Goal: Task Accomplishment & Management: Use online tool/utility

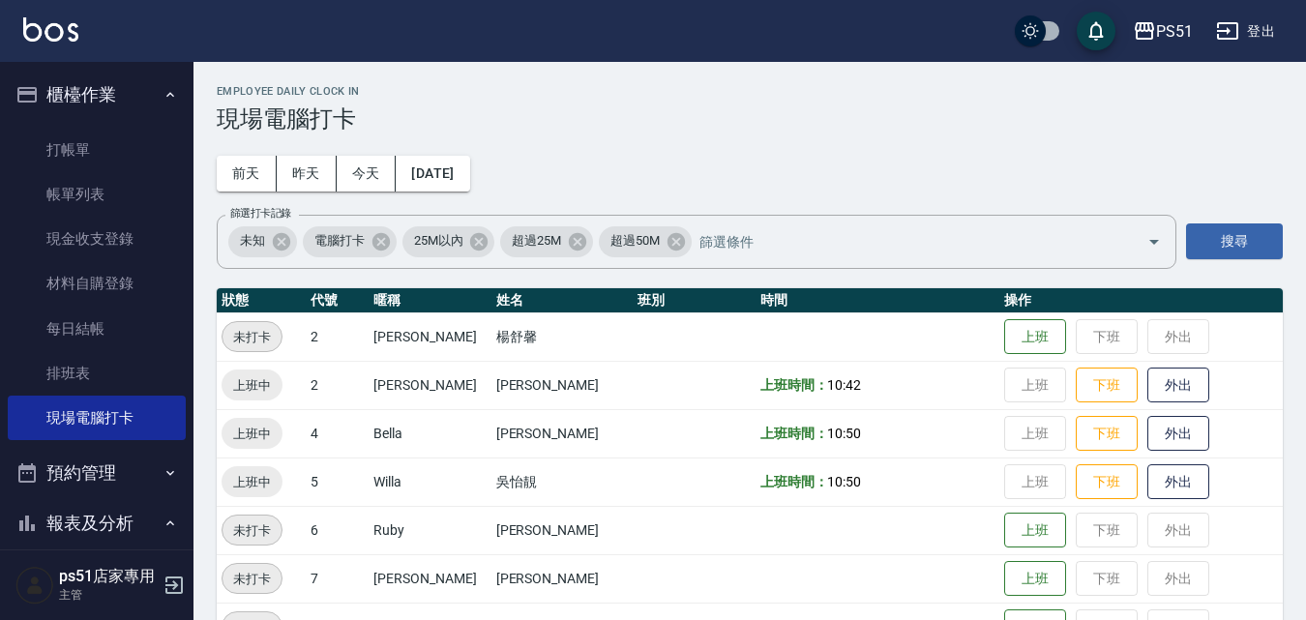
scroll to position [225, 0]
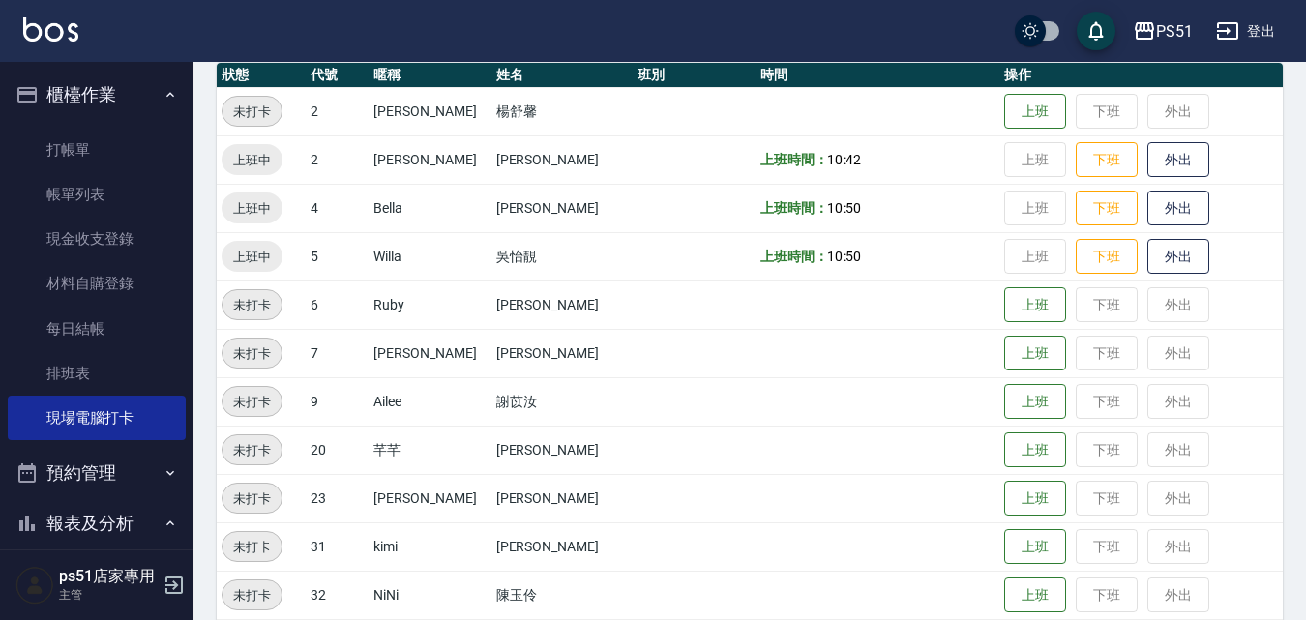
click at [532, 29] on div "PS51 登出" at bounding box center [653, 31] width 1306 height 62
click at [113, 146] on link "打帳單" at bounding box center [97, 150] width 178 height 45
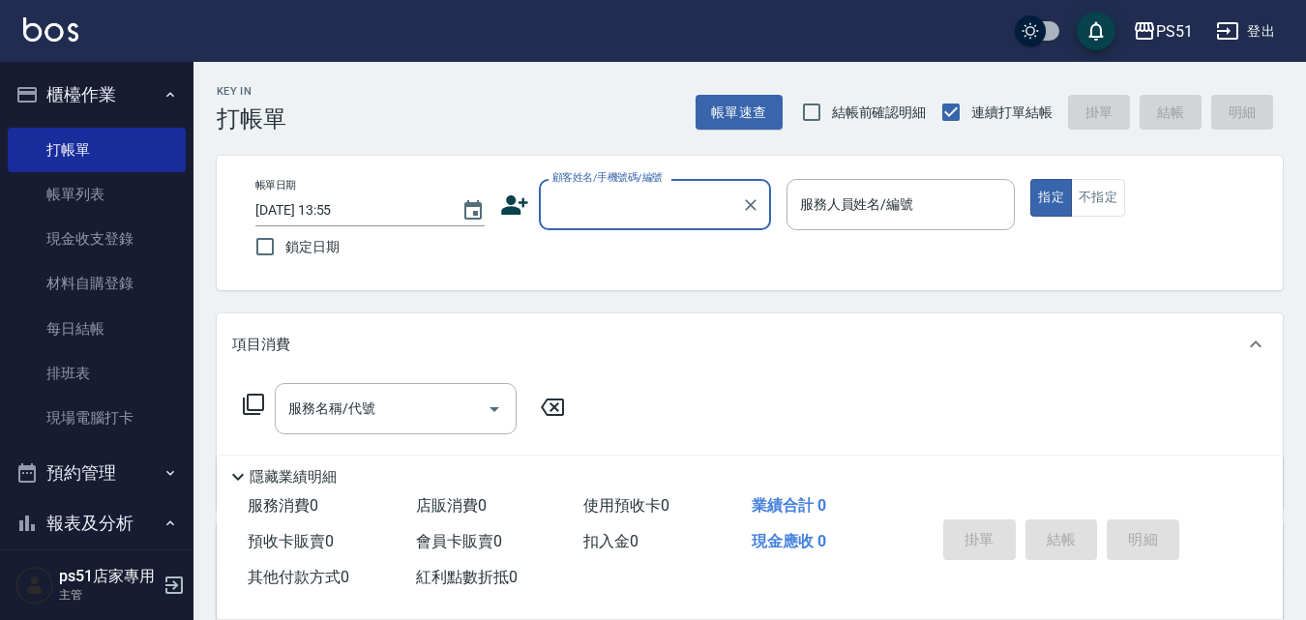
click at [610, 193] on input "顧客姓名/手機號碼/編號" at bounding box center [641, 205] width 186 height 34
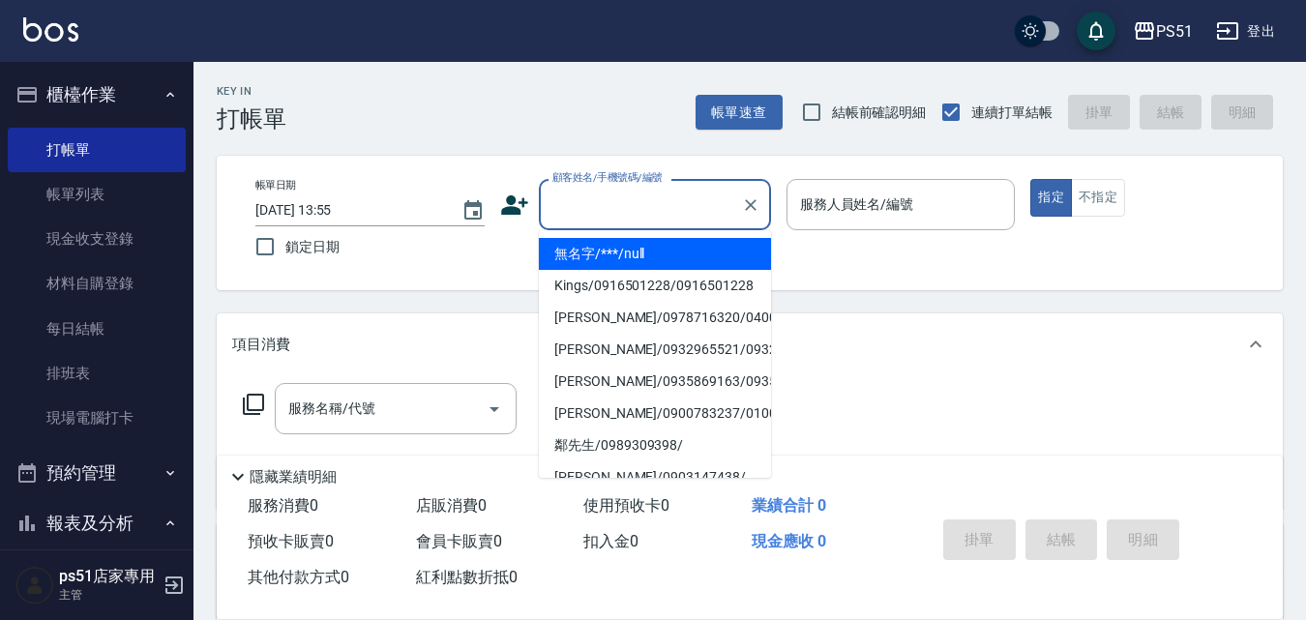
click at [618, 248] on li "無名字/***/null" at bounding box center [655, 254] width 232 height 32
type input "無名字/***/null"
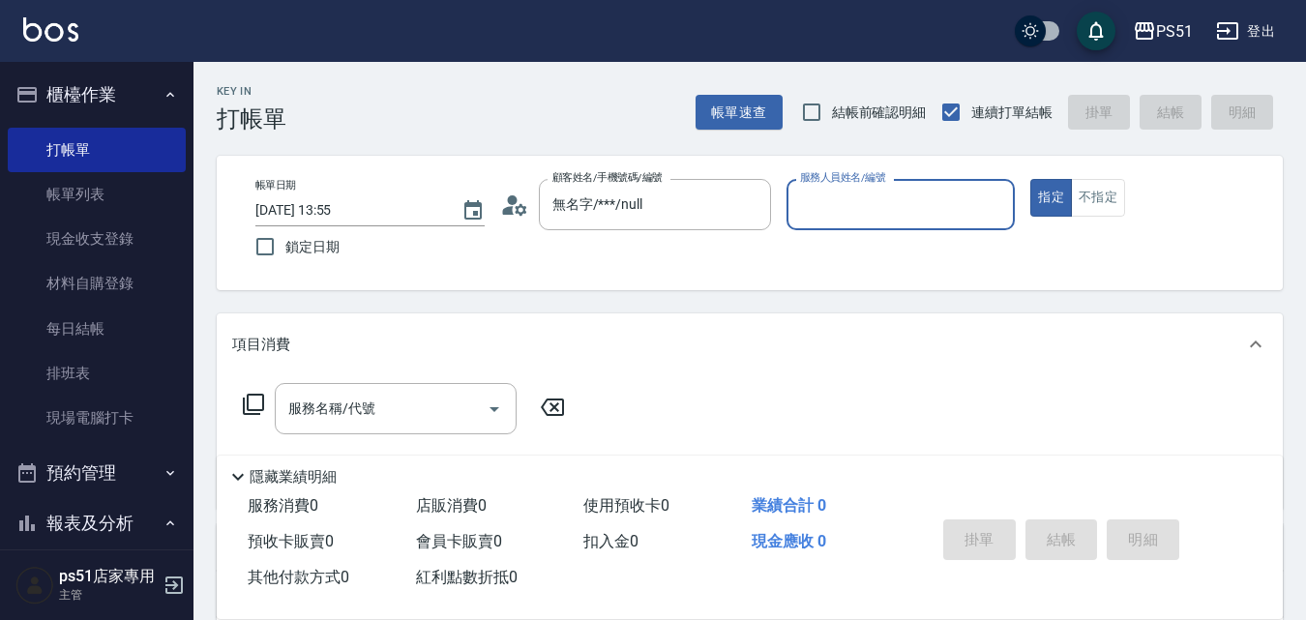
click at [968, 201] on input "服務人員姓名/編號" at bounding box center [901, 205] width 212 height 34
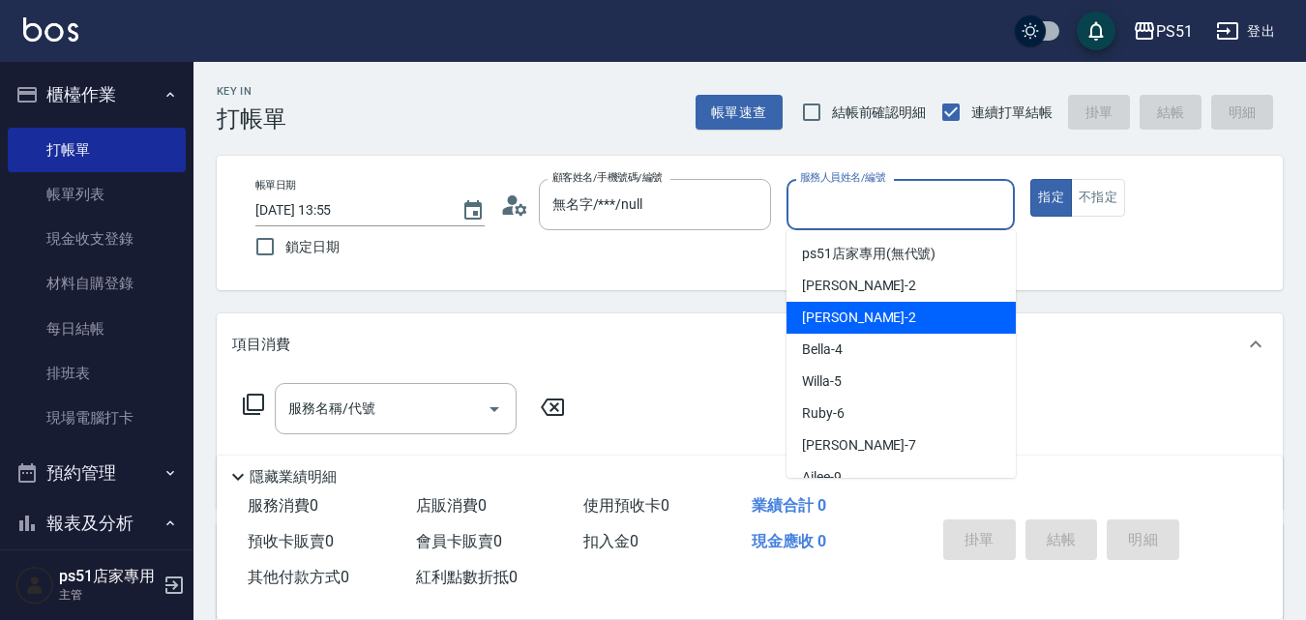
click at [923, 315] on div "[PERSON_NAME] -2" at bounding box center [901, 318] width 229 height 32
type input "[PERSON_NAME]-2"
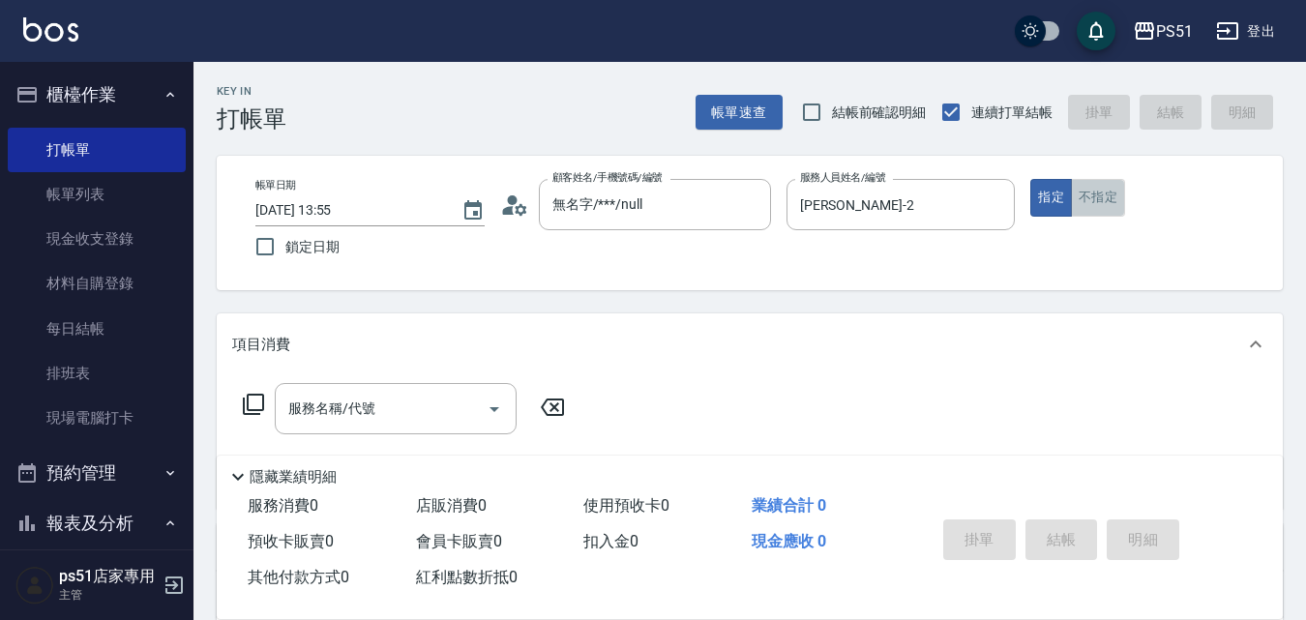
click at [1108, 195] on button "不指定" at bounding box center [1098, 198] width 54 height 38
click at [380, 417] on input "服務名稱/代號" at bounding box center [381, 409] width 195 height 34
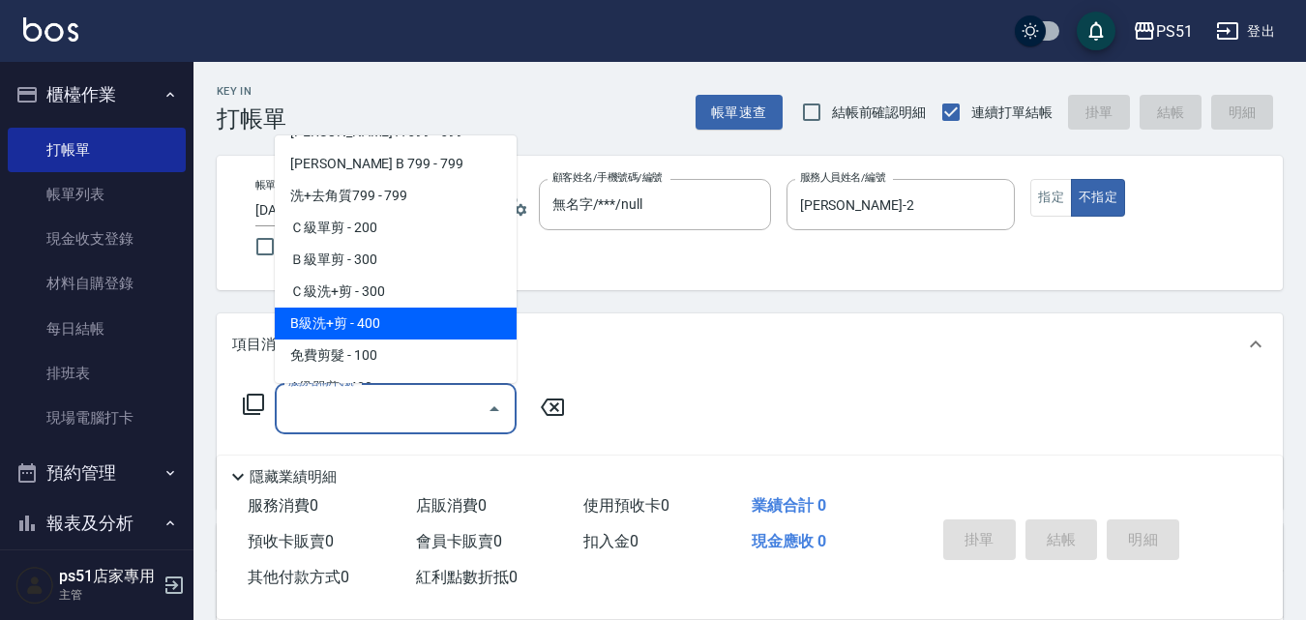
scroll to position [452, 0]
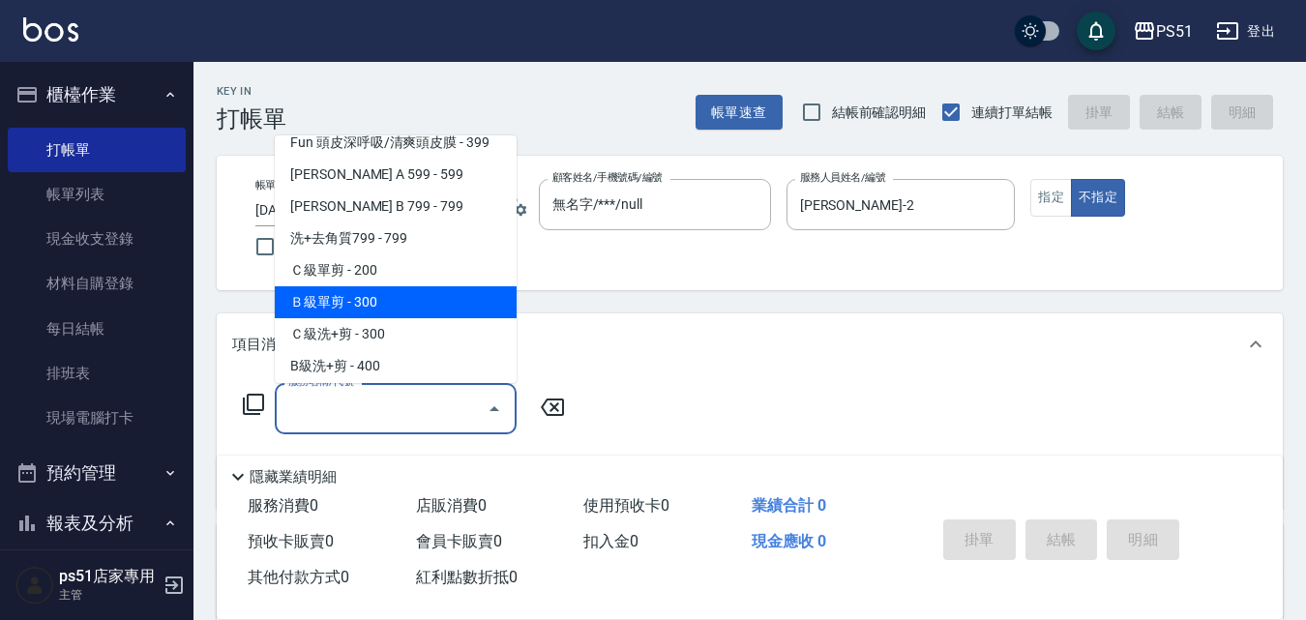
click at [422, 315] on span "Ｂ級單剪 - 300" at bounding box center [396, 302] width 242 height 32
type input "Ｂ級單剪(202)"
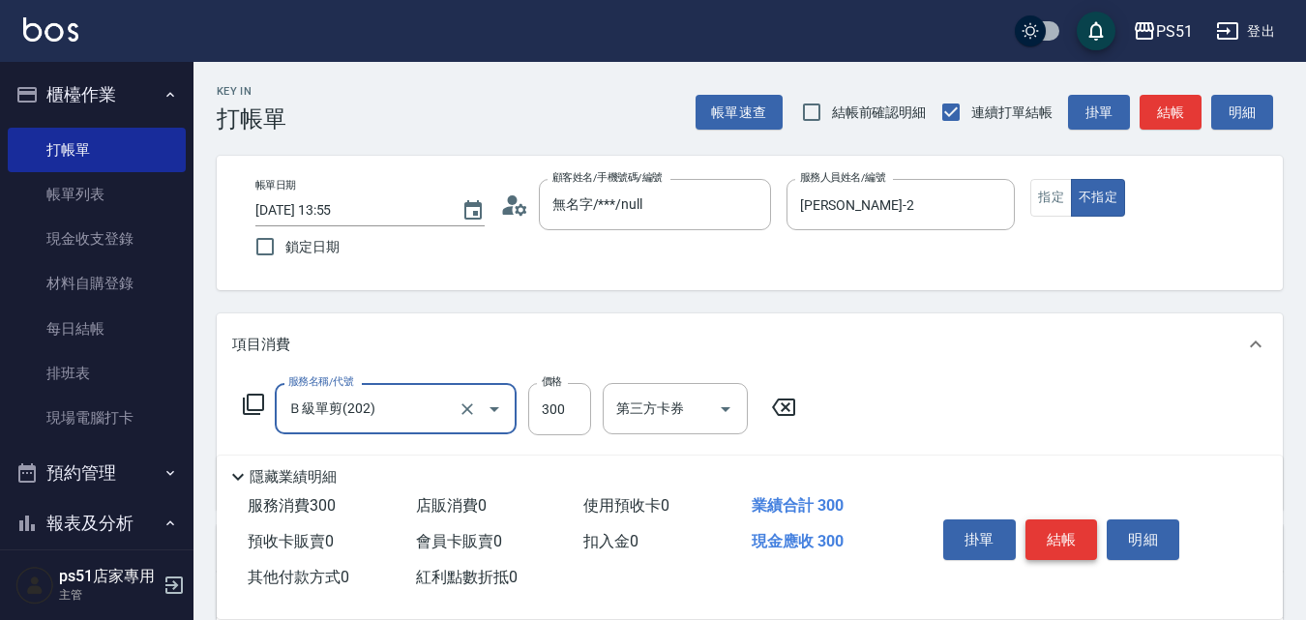
click at [1073, 534] on button "結帳" at bounding box center [1062, 540] width 73 height 41
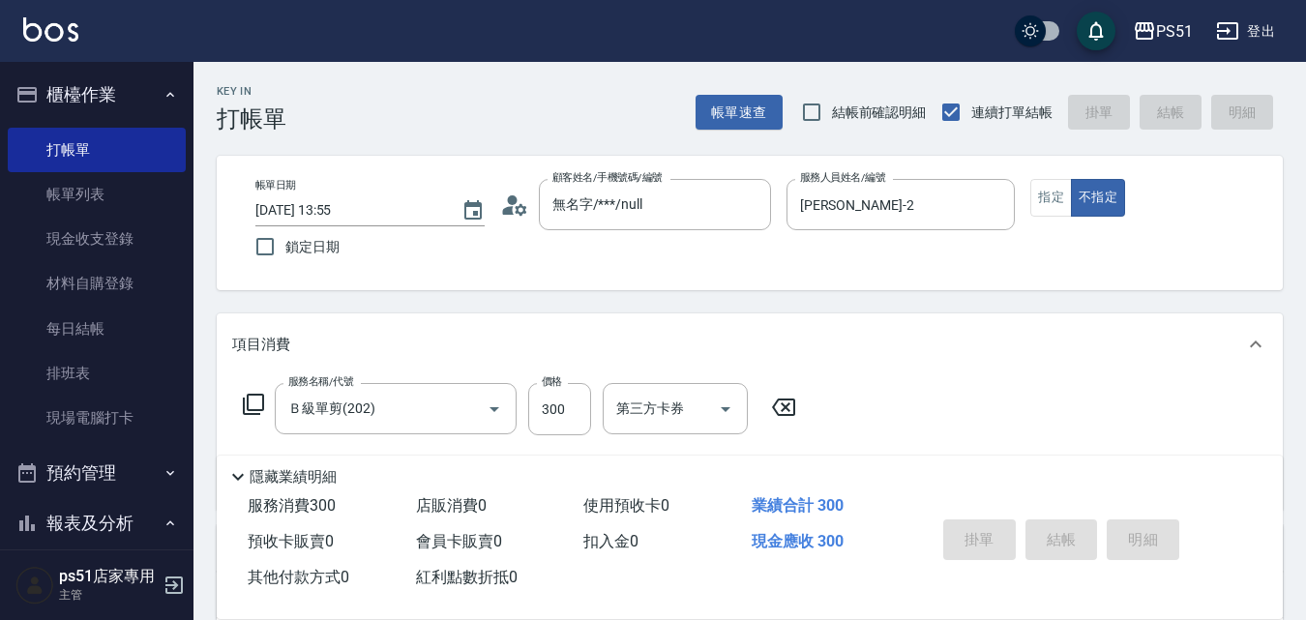
type input "[DATE] 13:56"
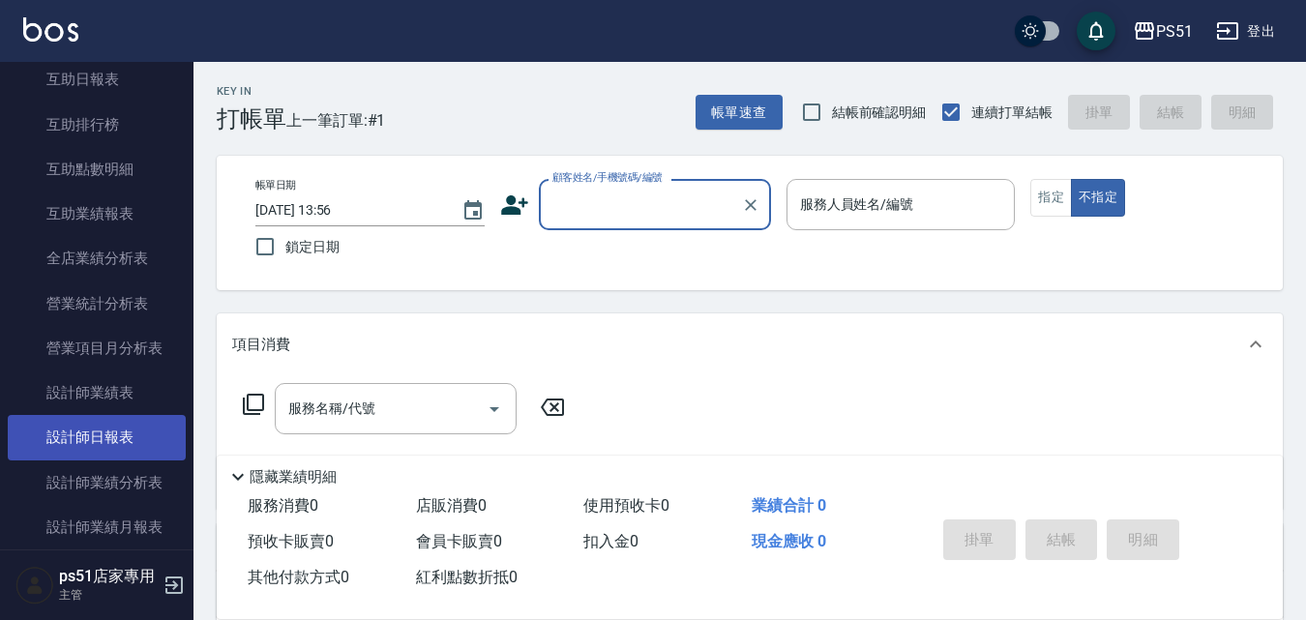
scroll to position [903, 0]
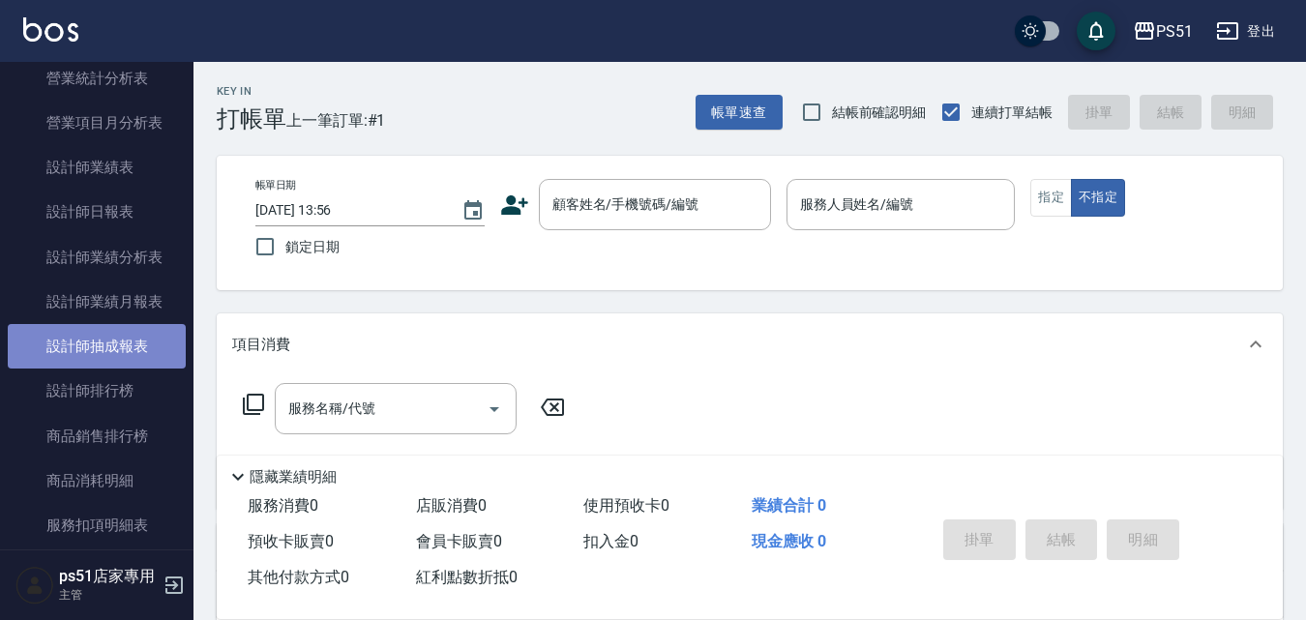
click at [152, 349] on link "設計師抽成報表" at bounding box center [97, 346] width 178 height 45
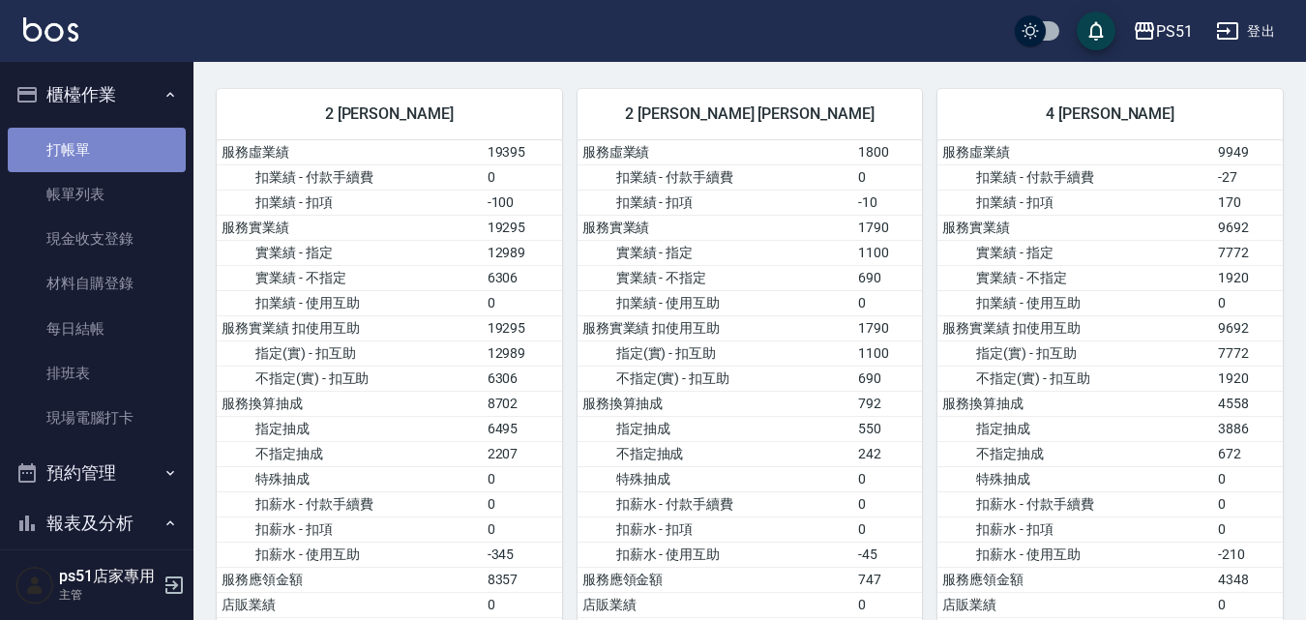
click at [142, 150] on link "打帳單" at bounding box center [97, 150] width 178 height 45
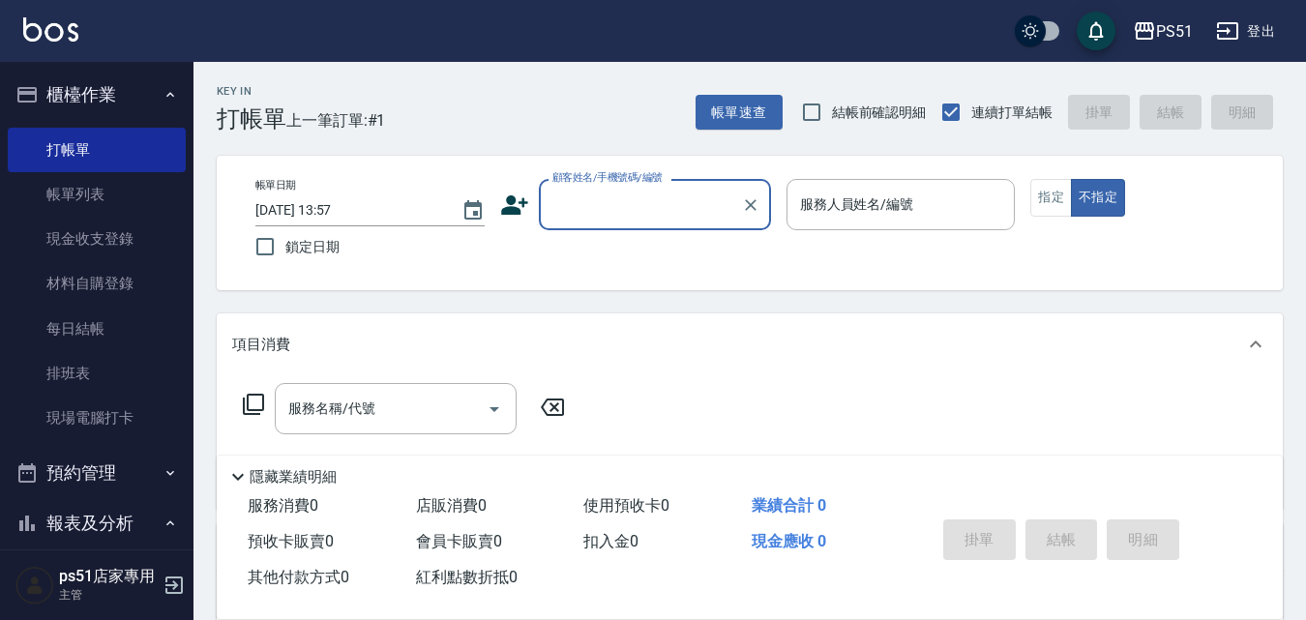
click at [688, 179] on div "顧客姓名/手機號碼/編號" at bounding box center [655, 204] width 232 height 51
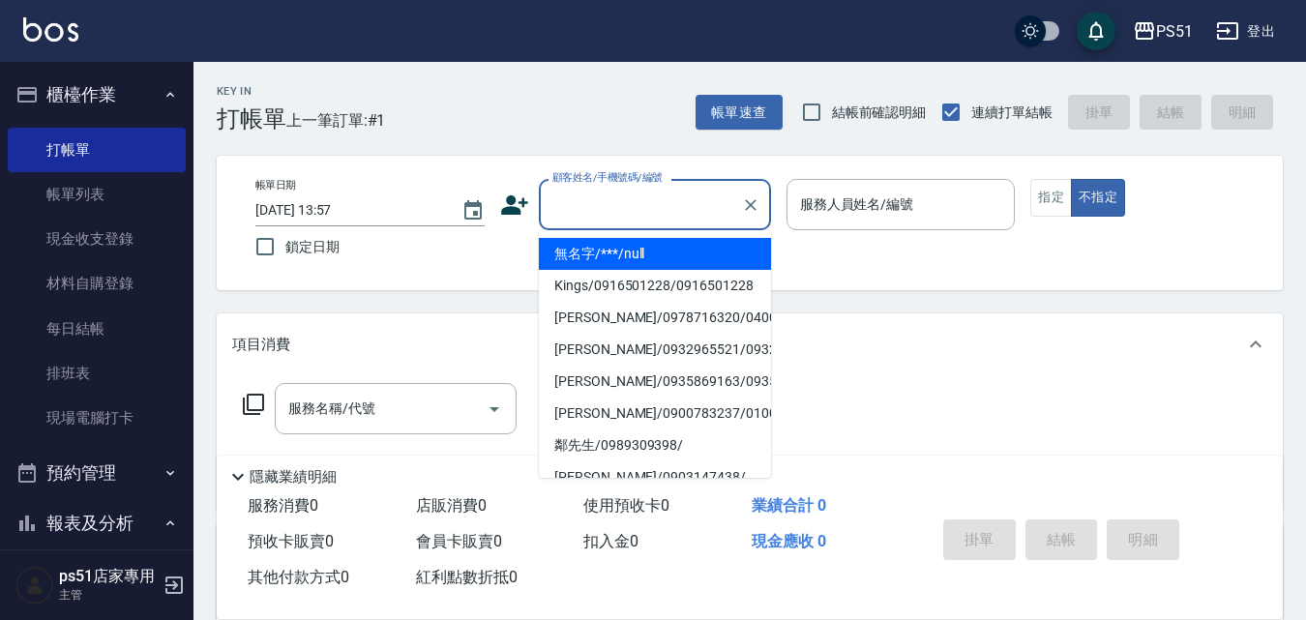
click at [666, 257] on li "無名字/***/null" at bounding box center [655, 254] width 232 height 32
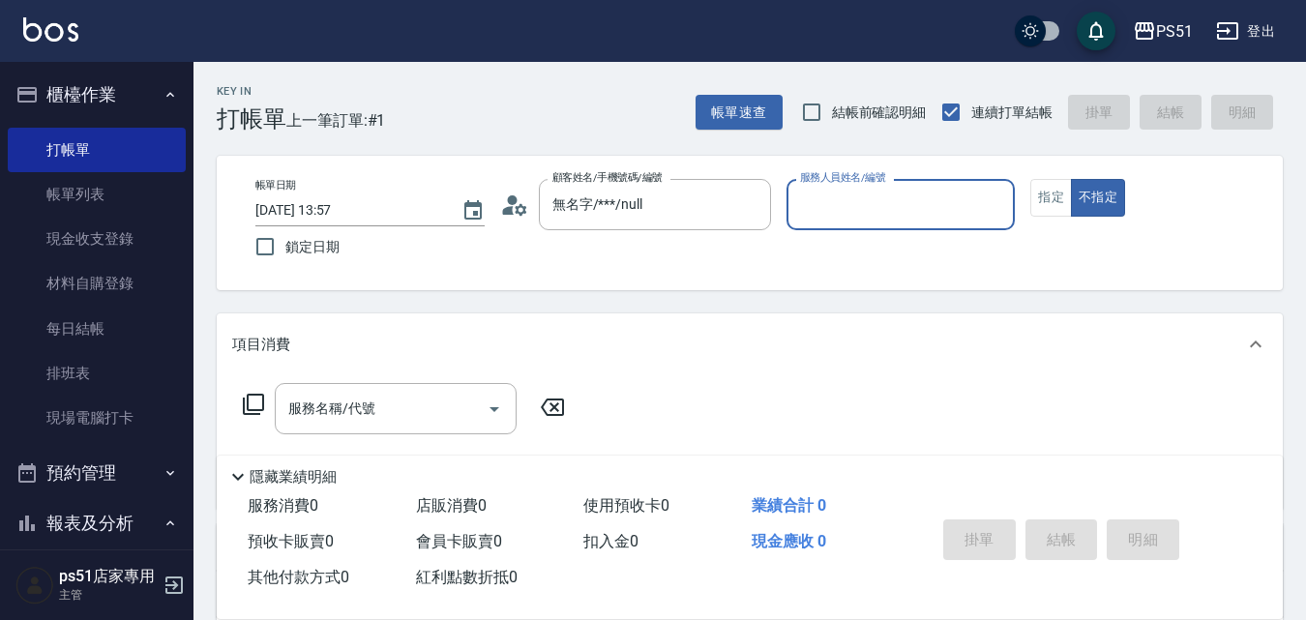
type input "無名字/***/null"
click at [843, 213] on div "服務人員姓名/編號 服務人員姓名/編號" at bounding box center [901, 204] width 229 height 51
click at [846, 210] on input "服務人員姓名/編號" at bounding box center [901, 205] width 212 height 34
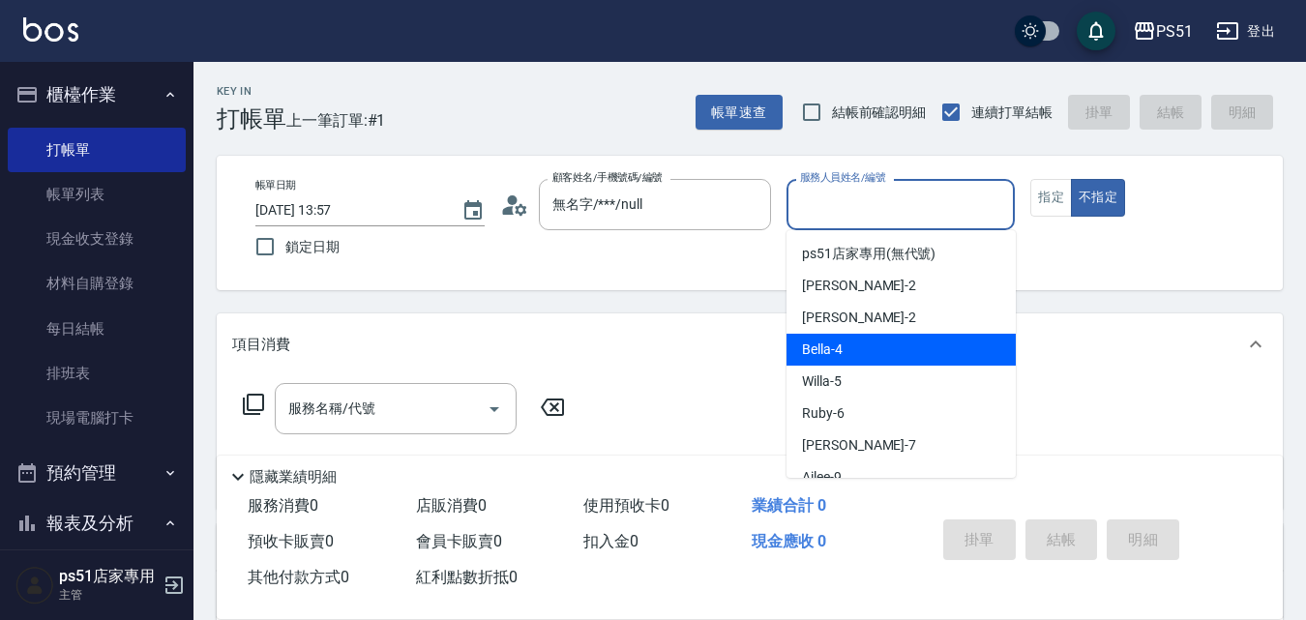
click at [819, 337] on div "Bella -4" at bounding box center [901, 350] width 229 height 32
type input "Bella-4"
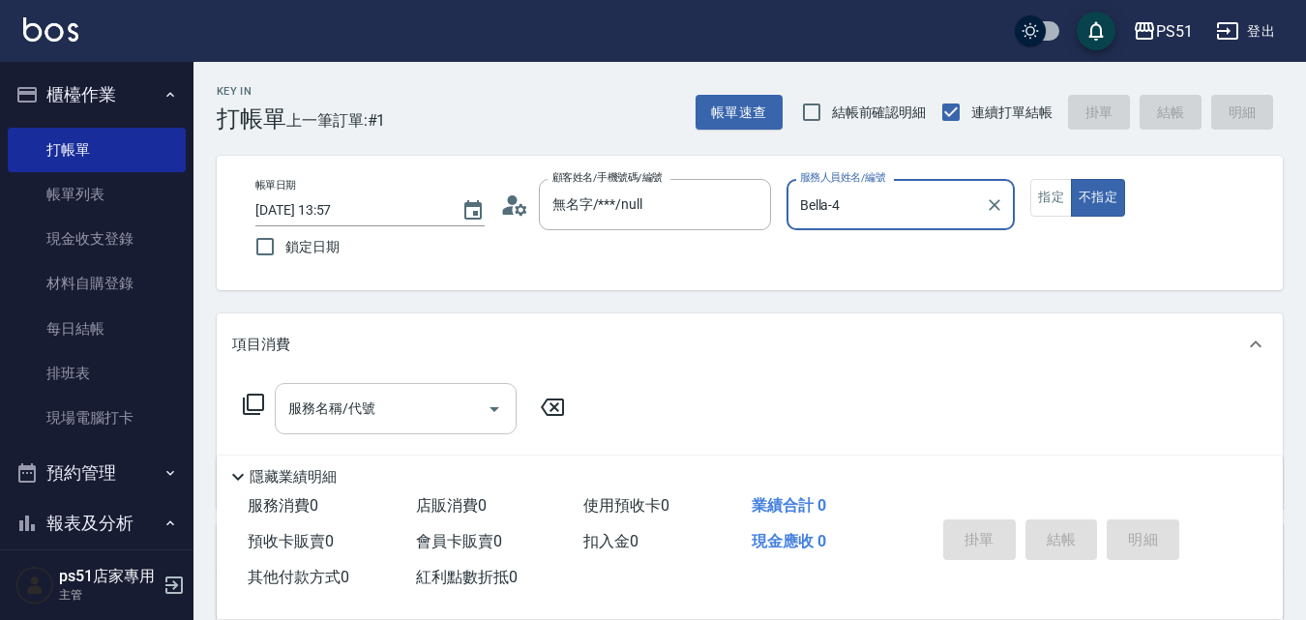
click at [463, 397] on input "服務名稱/代號" at bounding box center [381, 409] width 195 height 34
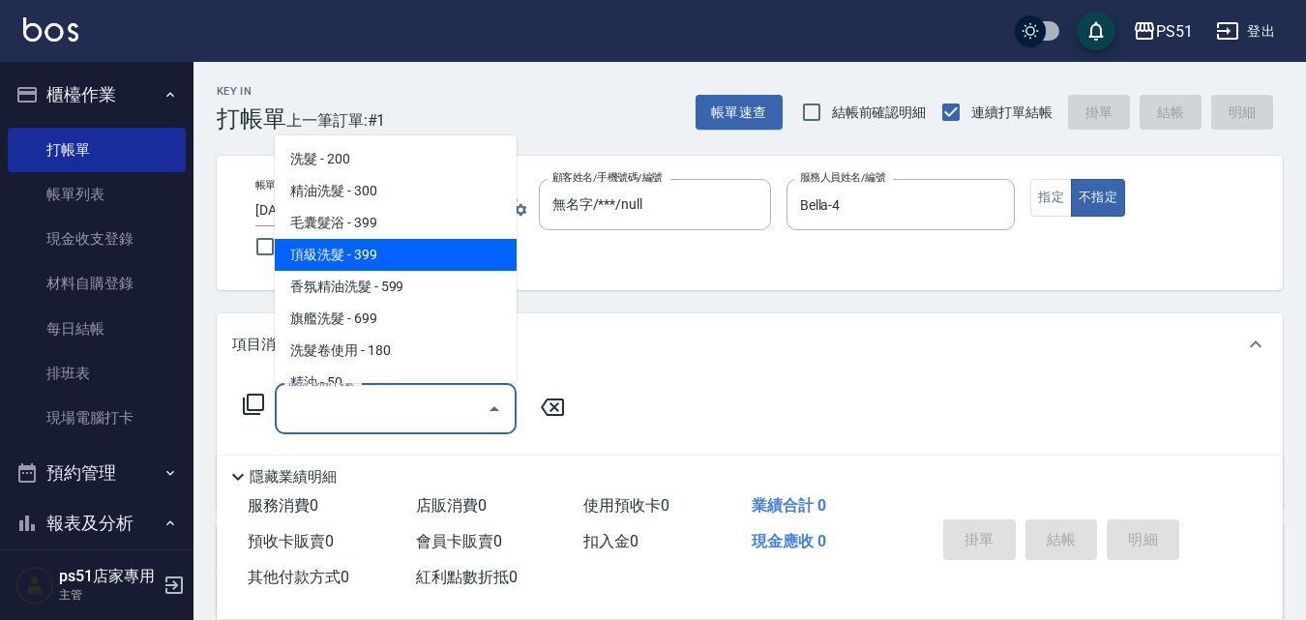
click at [432, 257] on span "頂級洗髮 - 399" at bounding box center [396, 255] width 242 height 32
type input "頂級洗髮(104)"
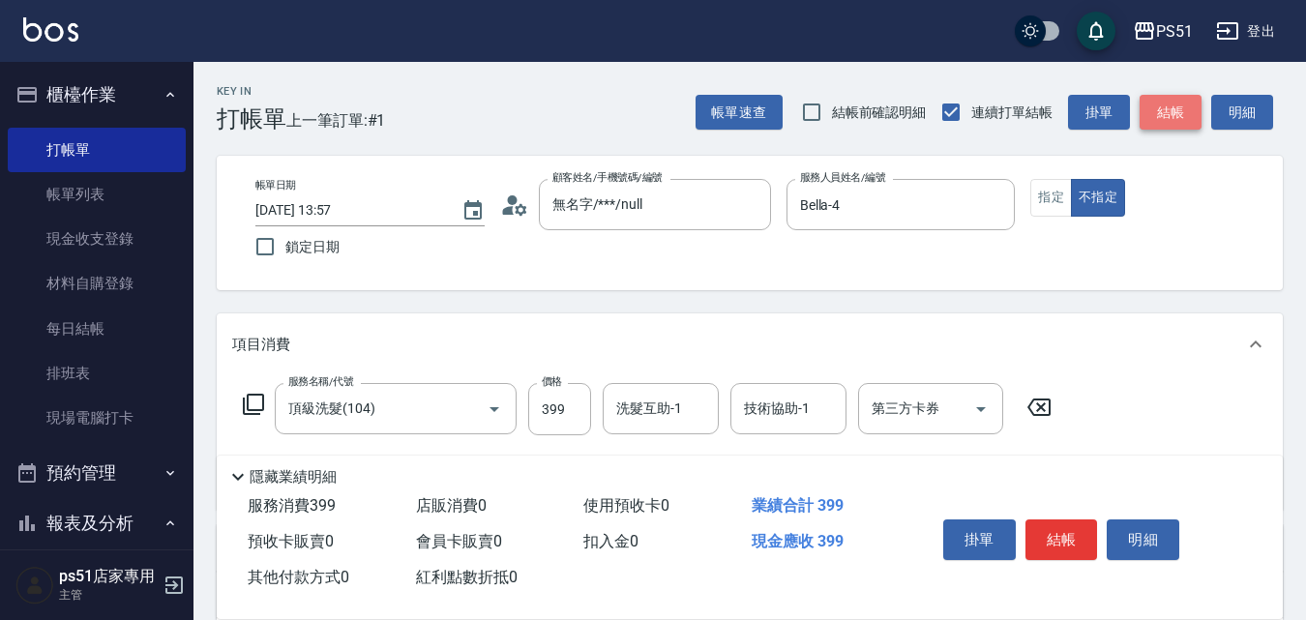
click at [1166, 101] on button "結帳" at bounding box center [1171, 113] width 62 height 36
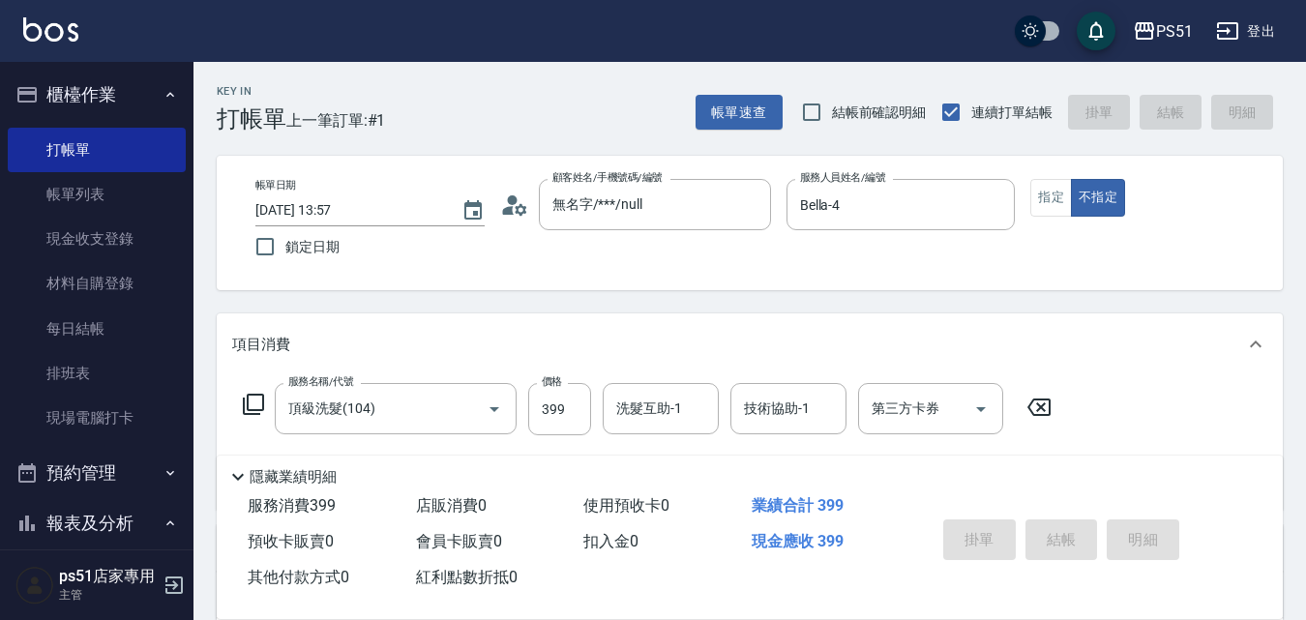
type input "[DATE] 14:12"
